Goal: Task Accomplishment & Management: Use online tool/utility

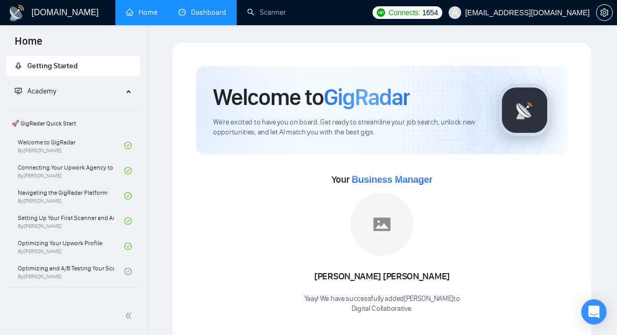
click at [217, 9] on link "Dashboard" at bounding box center [202, 12] width 48 height 9
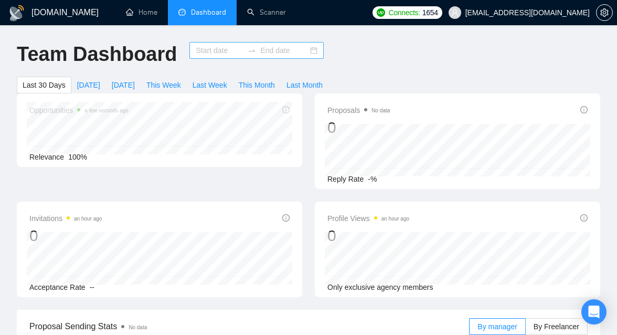
type input "[DATE]"
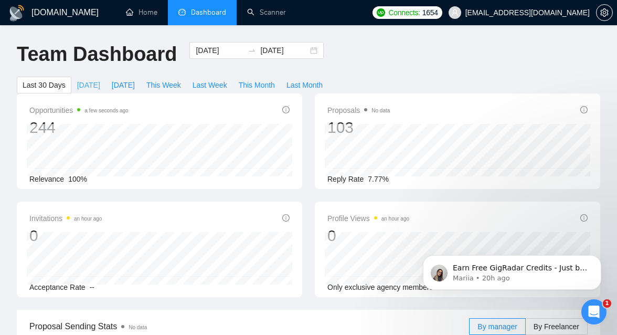
click at [101, 89] on button "[DATE]" at bounding box center [88, 85] width 35 height 17
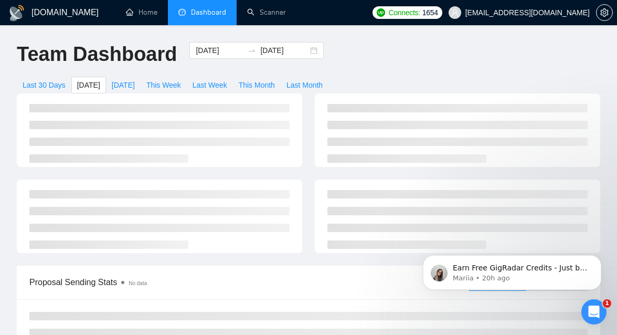
type input "[DATE]"
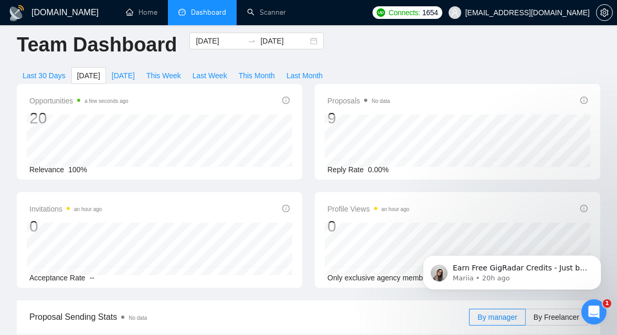
scroll to position [11, 0]
